Goal: Find contact information: Find contact information

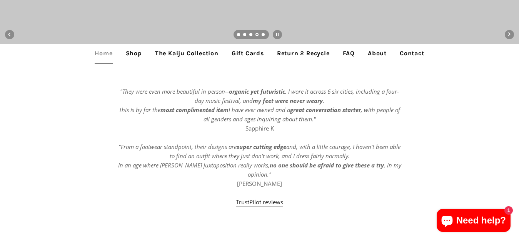
scroll to position [192, 0]
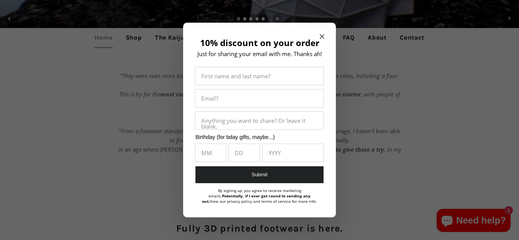
click at [323, 35] on icon "Close modal" at bounding box center [322, 36] width 5 height 5
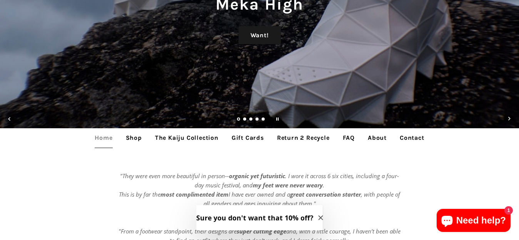
scroll to position [154, 0]
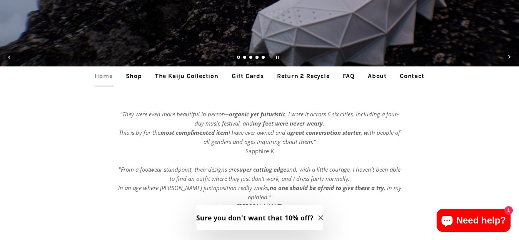
click at [455, 123] on div ""They were even more beautiful in person-- organic yet futuristic . I wore it a…" at bounding box center [259, 174] width 519 height 128
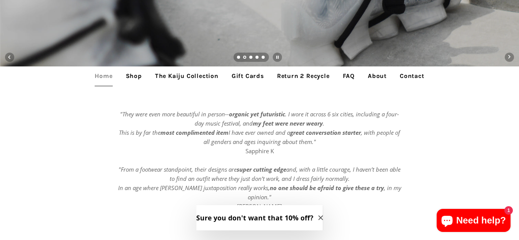
click at [135, 75] on link "Shop" at bounding box center [134, 76] width 28 height 19
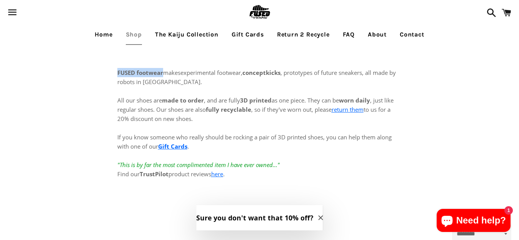
drag, startPoint x: 164, startPoint y: 72, endPoint x: 117, endPoint y: 71, distance: 46.6
click at [117, 71] on span "FUSED footwear makes" at bounding box center [148, 73] width 63 height 8
copy strong "FUSED footwear"
click at [192, 37] on link "The Kaiju Collection" at bounding box center [186, 34] width 75 height 19
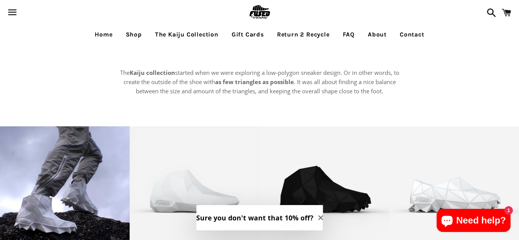
click at [252, 37] on link "Gift Cards" at bounding box center [248, 34] width 44 height 19
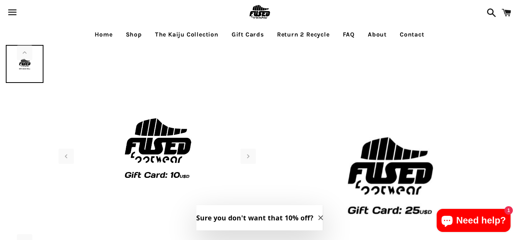
click at [305, 35] on link "Return 2 Recycle" at bounding box center [303, 34] width 64 height 19
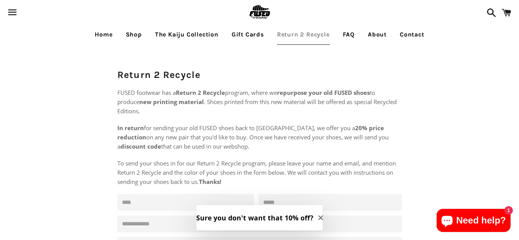
click at [352, 37] on link "FAQ" at bounding box center [348, 34] width 23 height 19
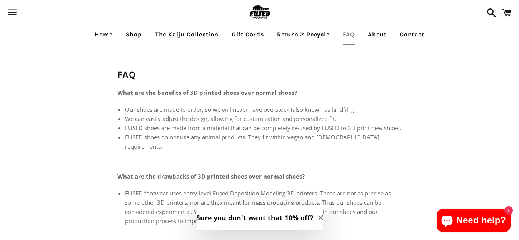
click at [379, 36] on link "About" at bounding box center [377, 34] width 30 height 19
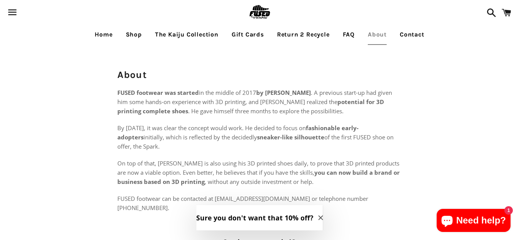
drag, startPoint x: 267, startPoint y: 91, endPoint x: 322, endPoint y: 93, distance: 55.4
click at [311, 93] on strong "by [PERSON_NAME]" at bounding box center [283, 93] width 55 height 8
copy strong "Philippe Holthuizen"
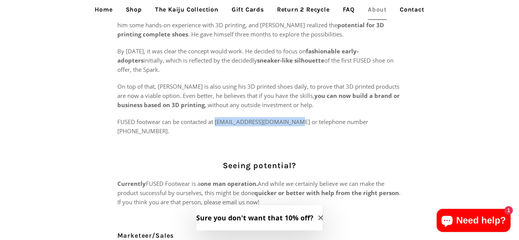
drag, startPoint x: 295, startPoint y: 123, endPoint x: 216, endPoint y: 122, distance: 78.5
click at [216, 122] on p "FUSED footwear can be contacted at philippe@fusedfootwear.com or telephone numb…" at bounding box center [259, 126] width 285 height 18
copy p "[PERSON_NAME][EMAIL_ADDRESS][DOMAIN_NAME]"
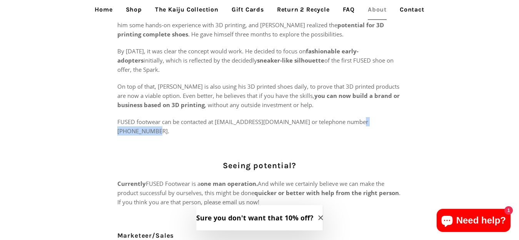
drag, startPoint x: 399, startPoint y: 120, endPoint x: 356, endPoint y: 120, distance: 42.3
click at [356, 120] on p "FUSED footwear can be contacted at philippe@fusedfootwear.com or telephone numb…" at bounding box center [259, 126] width 285 height 18
copy p "+852 5744 1708"
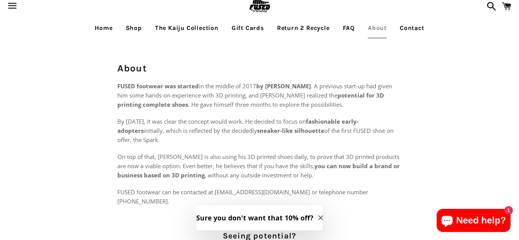
scroll to position [0, 0]
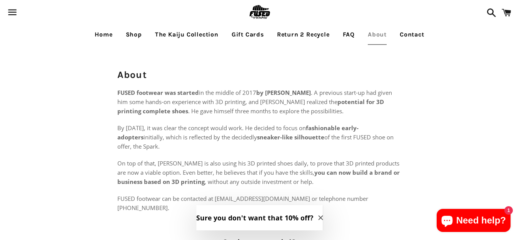
click at [418, 35] on link "Contact" at bounding box center [412, 34] width 36 height 19
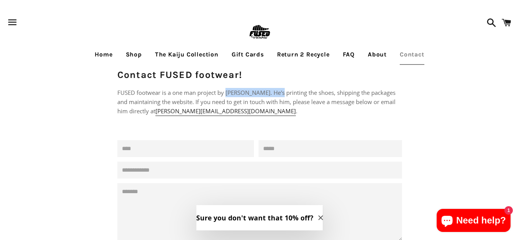
drag, startPoint x: 278, startPoint y: 94, endPoint x: 227, endPoint y: 92, distance: 51.2
click at [227, 92] on p "FUSED footwear is a one man project by Philippe Holthuizen. He's printing the s…" at bounding box center [259, 102] width 285 height 28
copy p "[PERSON_NAME]"
click at [459, 123] on main "Contact FUSED footwear! FUSED footwear is a one man project by Philippe Holthui…" at bounding box center [259, 172] width 519 height 254
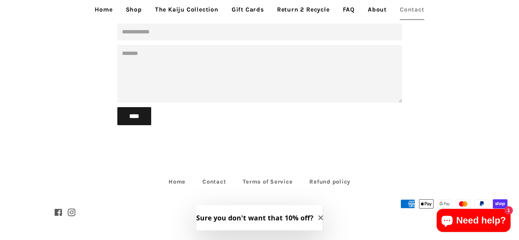
scroll to position [144, 0]
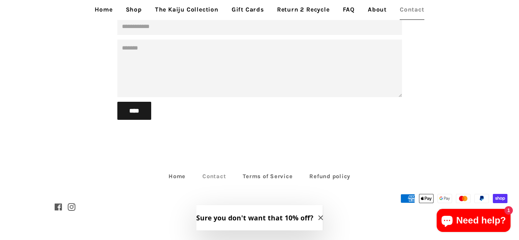
click at [217, 177] on link "Contact" at bounding box center [214, 177] width 39 height 12
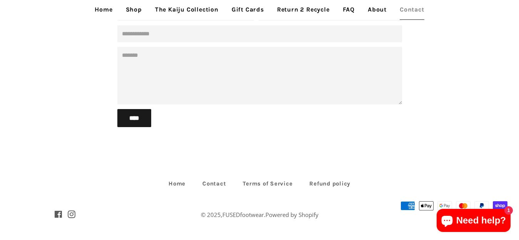
scroll to position [144, 0]
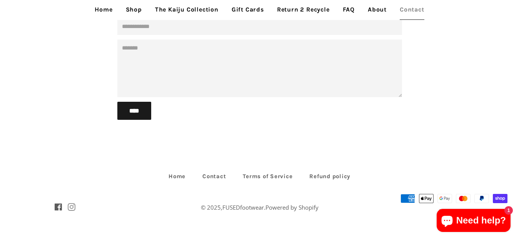
click at [71, 208] on span at bounding box center [72, 208] width 8 height 12
